Goal: Transaction & Acquisition: Purchase product/service

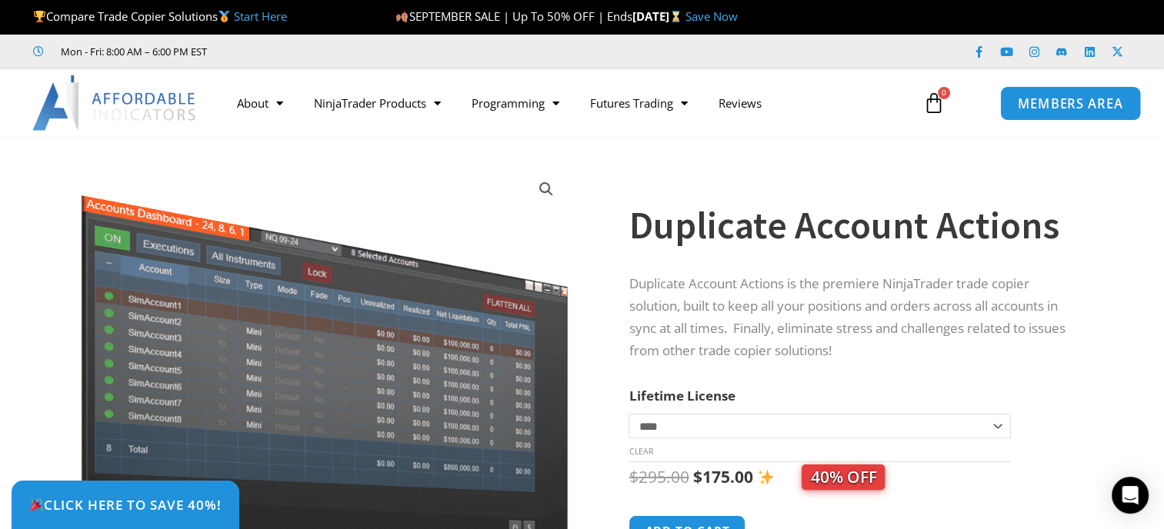
click at [1058, 108] on span "MEMBERS AREA" at bounding box center [1069, 103] width 105 height 13
click at [738, 17] on link "Save Now" at bounding box center [711, 15] width 52 height 15
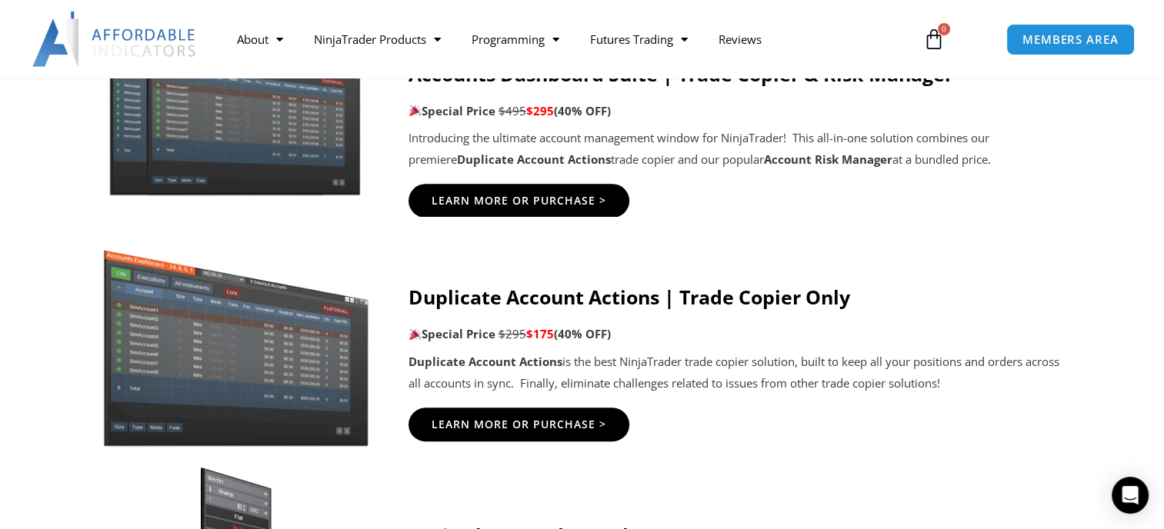
scroll to position [918, 0]
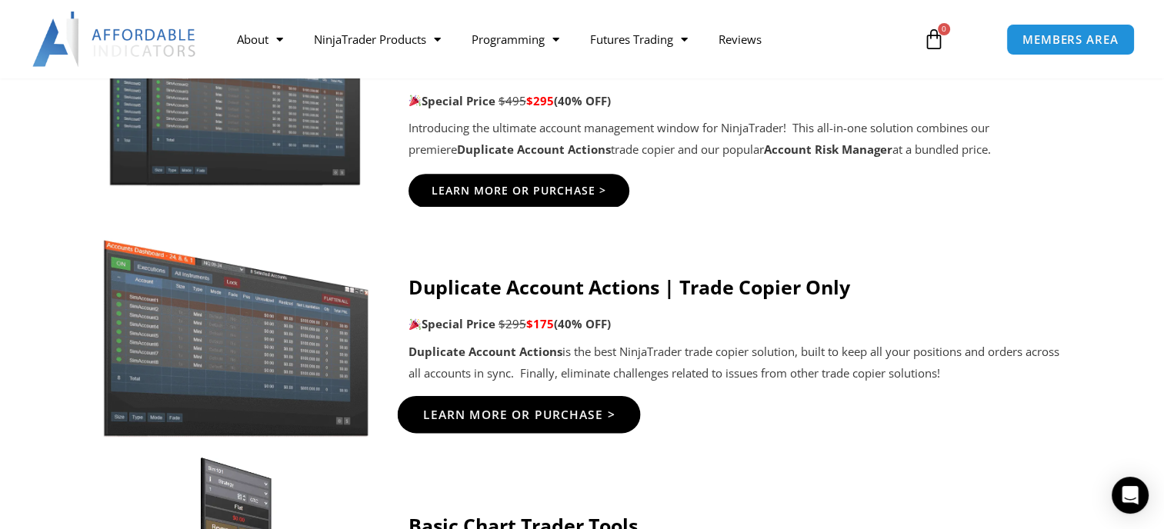
click at [572, 420] on span "Learn More Or Purchase >" at bounding box center [518, 414] width 192 height 12
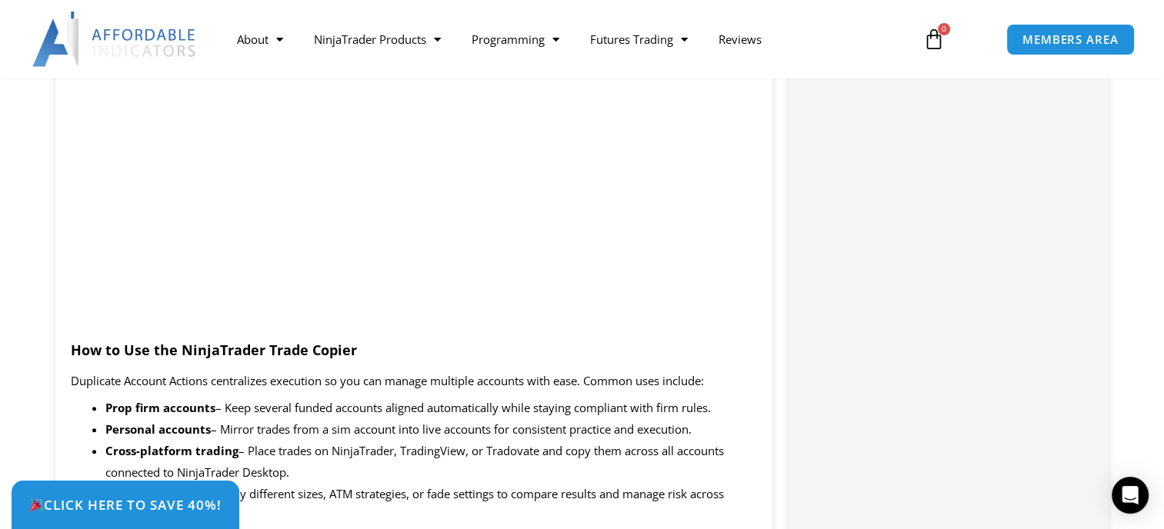
scroll to position [1273, 0]
